Goal: Find specific page/section: Find specific page/section

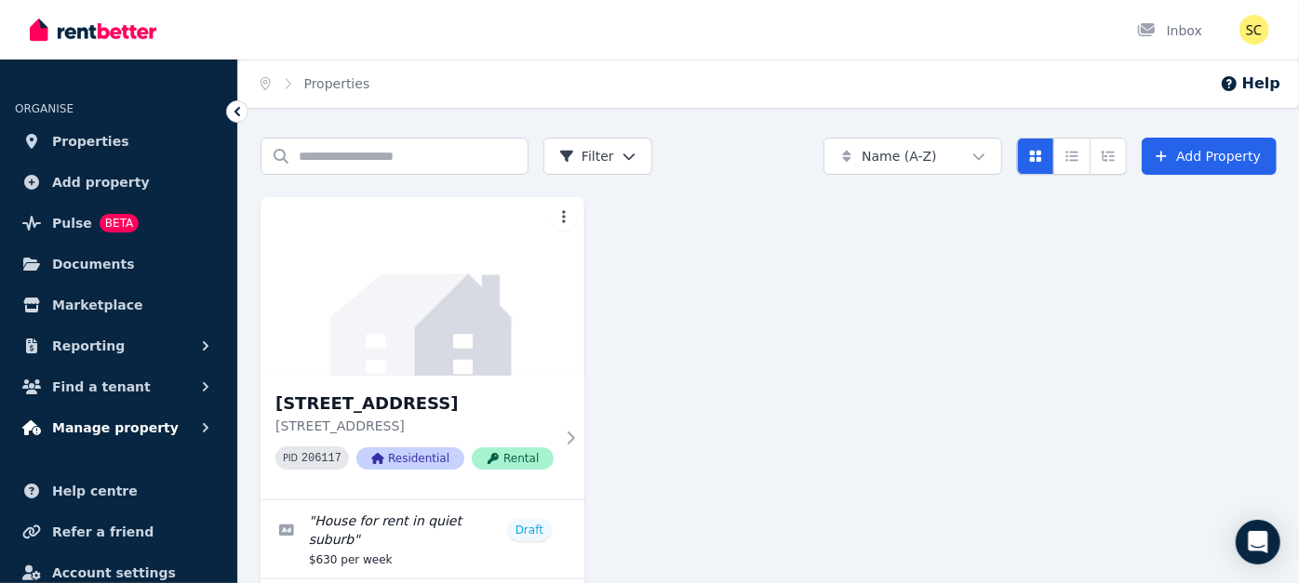
click at [87, 435] on span "Manage property" at bounding box center [115, 428] width 127 height 22
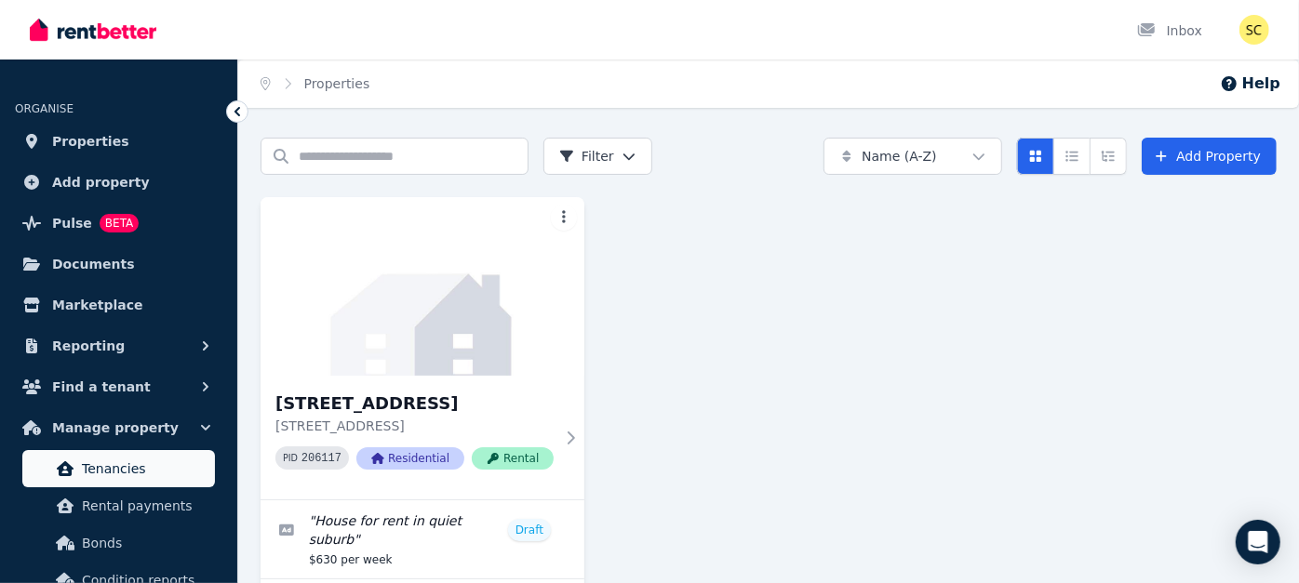
click at [111, 473] on span "Tenancies" at bounding box center [145, 469] width 126 height 22
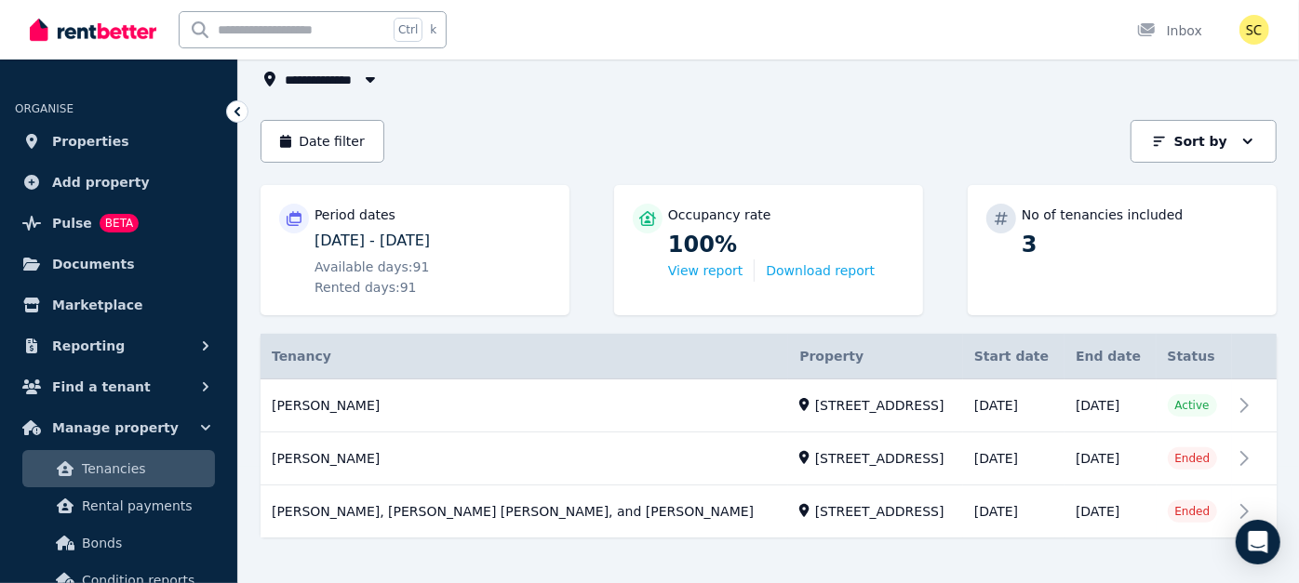
scroll to position [136, 0]
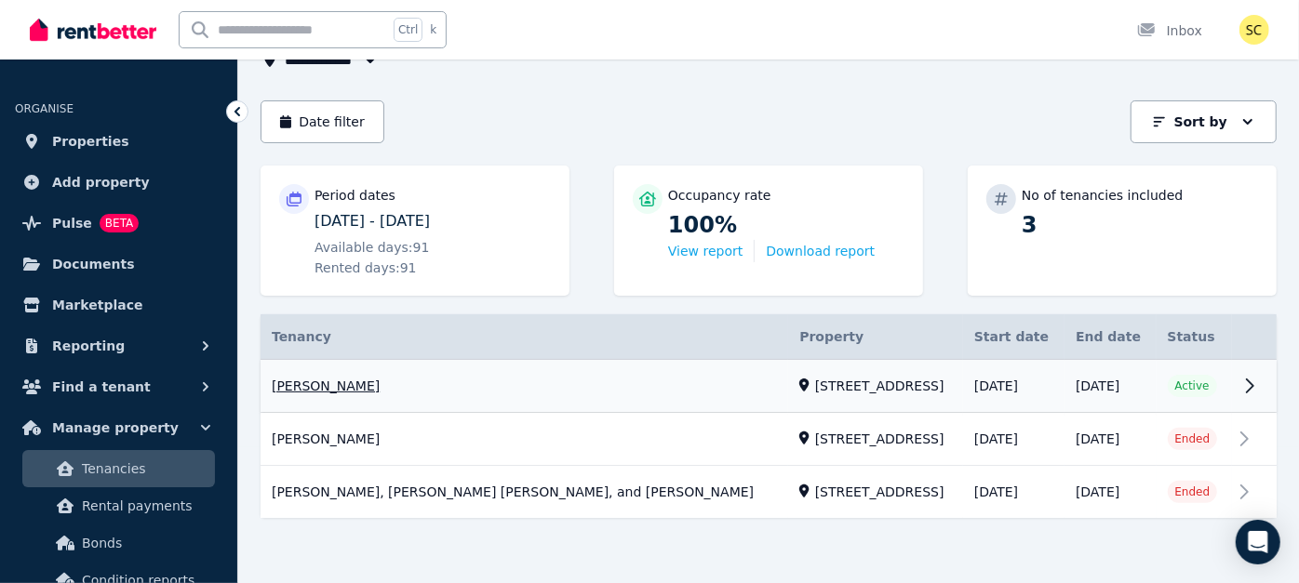
click at [319, 386] on link "View property details" at bounding box center [769, 386] width 1016 height 53
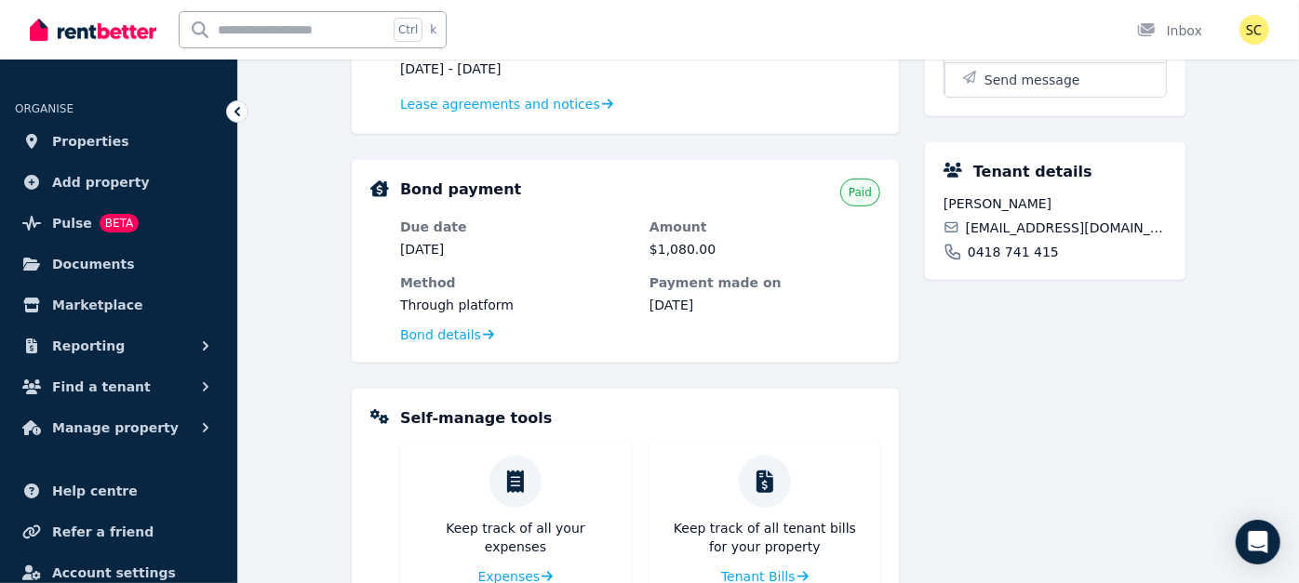
scroll to position [489, 0]
